Goal: Contribute content

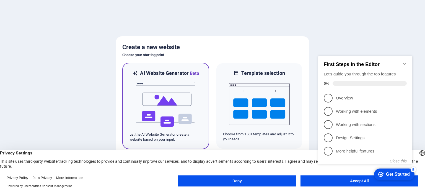
click at [184, 91] on img at bounding box center [165, 104] width 61 height 55
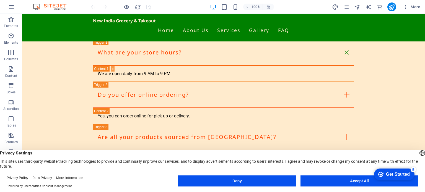
scroll to position [687, 0]
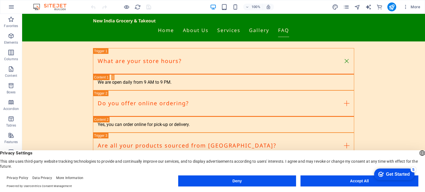
drag, startPoint x: 423, startPoint y: 43, endPoint x: 441, endPoint y: 184, distance: 141.5
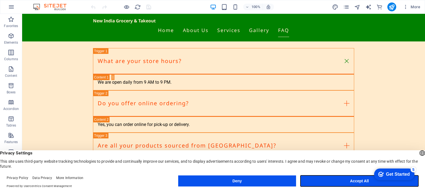
click at [346, 178] on button "Accept All" at bounding box center [360, 181] width 118 height 11
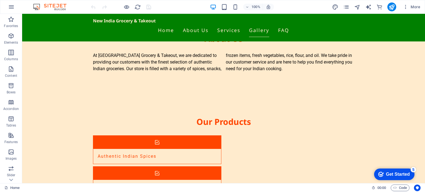
scroll to position [268, 0]
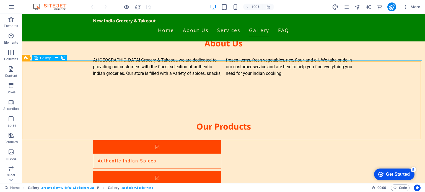
click at [42, 57] on span "Gallery" at bounding box center [45, 58] width 11 height 3
click at [45, 60] on span "Gallery" at bounding box center [45, 58] width 11 height 3
click at [57, 57] on icon at bounding box center [56, 58] width 3 height 6
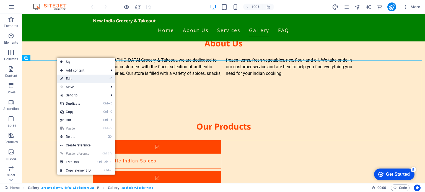
click at [68, 78] on link "⏎ Edit" at bounding box center [75, 79] width 37 height 8
select select "px"
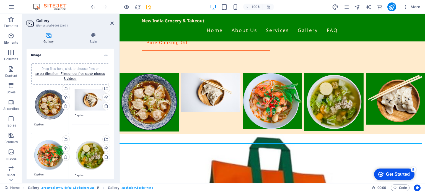
scroll to position [523, 0]
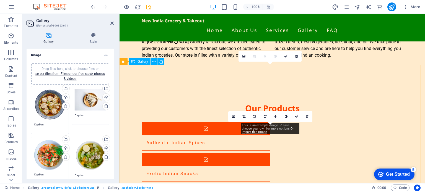
scroll to position [310, 0]
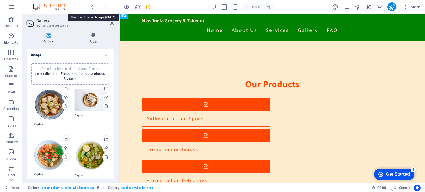
click at [92, 6] on icon "undo" at bounding box center [93, 7] width 6 height 6
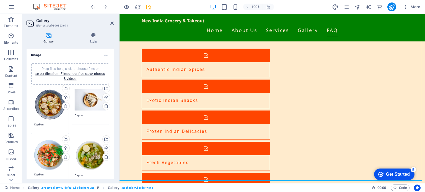
scroll to position [349, 0]
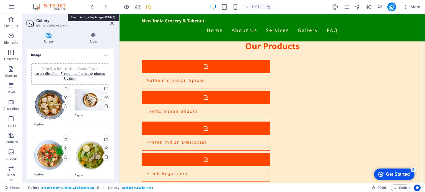
click at [91, 6] on icon "undo" at bounding box center [93, 7] width 6 height 6
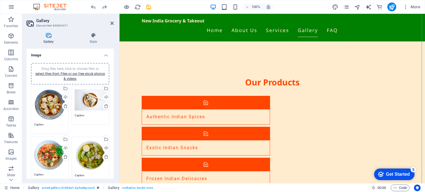
scroll to position [316, 0]
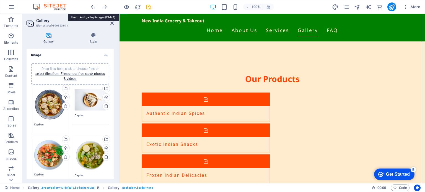
click at [93, 8] on icon "undo" at bounding box center [93, 7] width 6 height 6
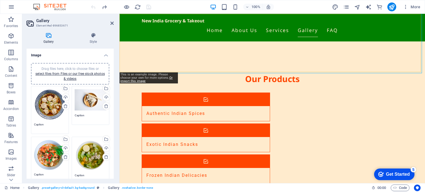
click at [55, 106] on div "Drag files here, click to choose files or select files from Files or our free s…" at bounding box center [50, 105] width 32 height 32
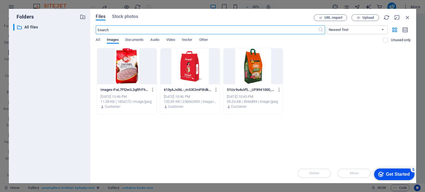
scroll to position [343, 0]
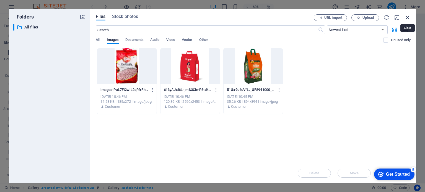
click at [409, 15] on icon "button" at bounding box center [408, 17] width 6 height 6
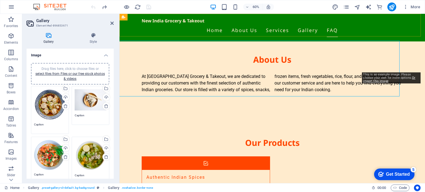
scroll to position [316, 0]
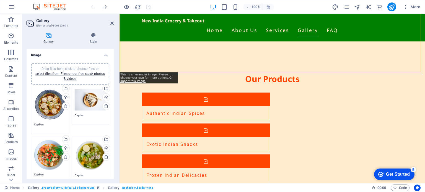
drag, startPoint x: 112, startPoint y: 104, endPoint x: 112, endPoint y: 155, distance: 50.4
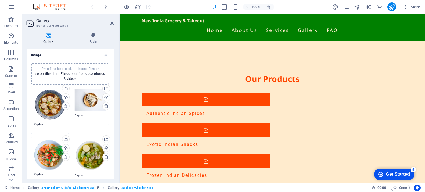
click at [112, 155] on div "Drag files here, click to choose files or select files from Files or our free s…" at bounding box center [70, 153] width 87 height 189
click at [49, 38] on h4 "Gallery" at bounding box center [50, 39] width 46 height 12
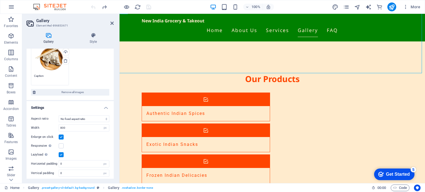
scroll to position [8, 0]
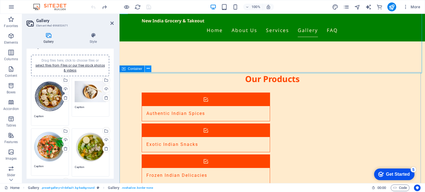
click at [147, 68] on icon at bounding box center [148, 69] width 3 height 6
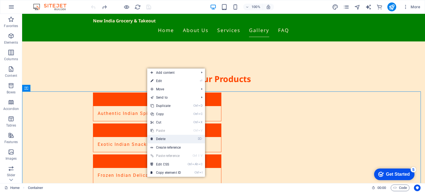
click at [173, 138] on link "⌦ Delete" at bounding box center [165, 139] width 37 height 8
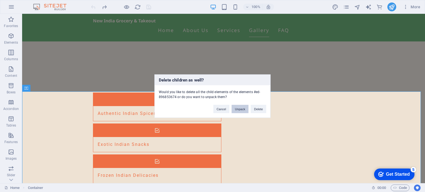
click at [241, 111] on button "Unpack" at bounding box center [240, 109] width 17 height 8
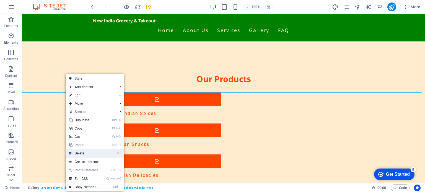
click at [89, 154] on link "⌦ Delete" at bounding box center [84, 154] width 37 height 8
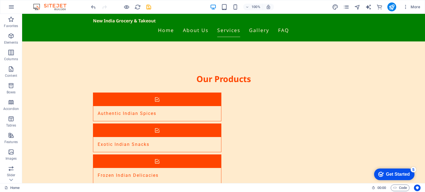
scroll to position [167, 0]
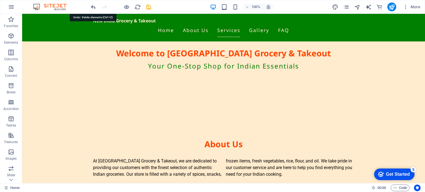
click at [94, 5] on icon "undo" at bounding box center [93, 7] width 6 height 6
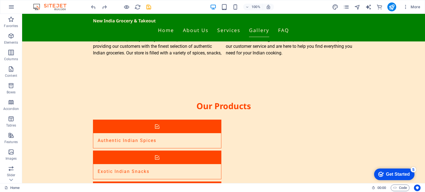
scroll to position [285, 0]
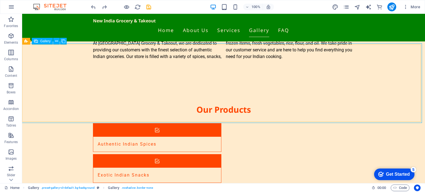
click at [47, 42] on span "Gallery" at bounding box center [45, 41] width 11 height 3
click at [55, 40] on icon at bounding box center [56, 41] width 3 height 6
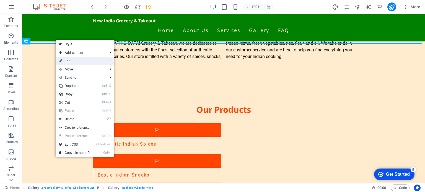
click at [70, 59] on link "⏎ Edit" at bounding box center [74, 61] width 37 height 8
select select "px"
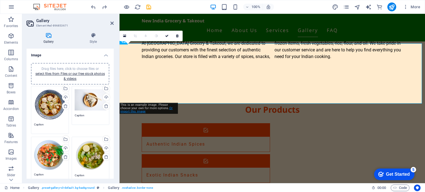
click at [137, 111] on link "Or import this image" at bounding box center [146, 110] width 52 height 7
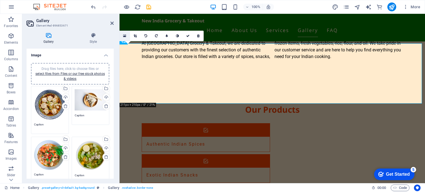
click at [124, 35] on icon at bounding box center [124, 36] width 3 height 4
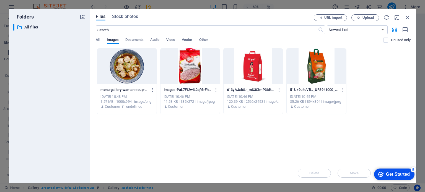
click at [250, 63] on div at bounding box center [253, 66] width 59 height 36
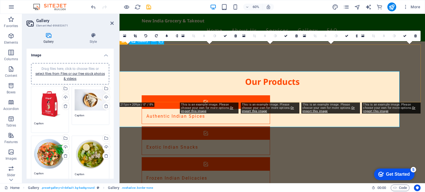
scroll to position [285, 0]
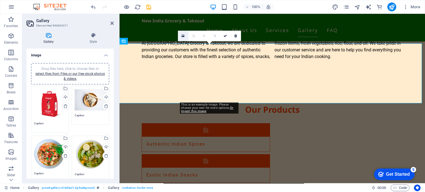
click at [184, 35] on icon at bounding box center [183, 36] width 3 height 4
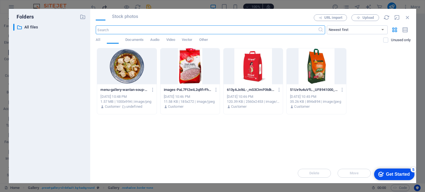
scroll to position [313, 0]
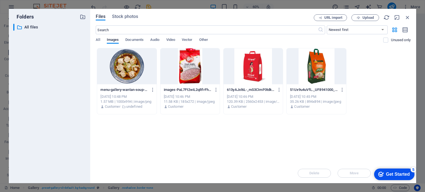
click at [316, 62] on div at bounding box center [316, 66] width 59 height 36
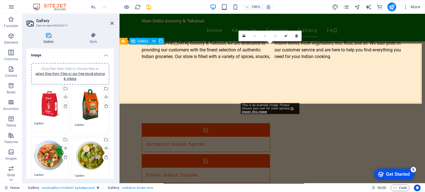
click at [242, 34] on link at bounding box center [244, 36] width 11 height 11
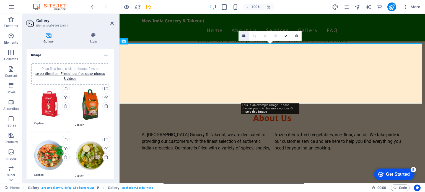
scroll to position [313, 0]
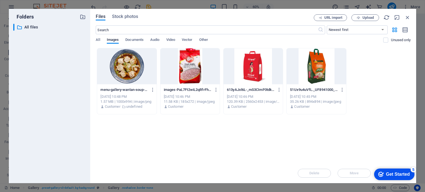
click at [189, 71] on div at bounding box center [190, 66] width 59 height 36
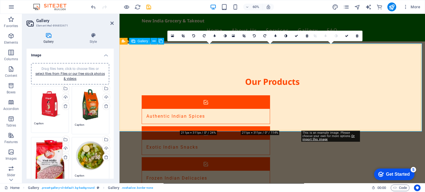
scroll to position [285, 0]
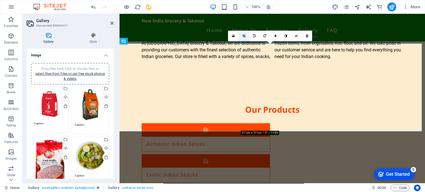
click at [242, 34] on link at bounding box center [244, 36] width 11 height 11
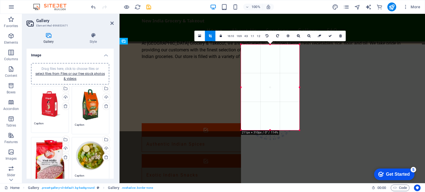
drag, startPoint x: 301, startPoint y: 130, endPoint x: 243, endPoint y: 46, distance: 101.8
click at [243, 46] on div "180 170 160 150 140 130 120 110 100 90 80 70 60 50 40 30 20 10 0 -10 -20 -30 -4…" at bounding box center [270, 88] width 58 height 86
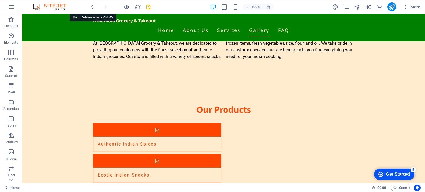
click at [93, 6] on icon "undo" at bounding box center [93, 7] width 6 height 6
